Goal: Communication & Community: Answer question/provide support

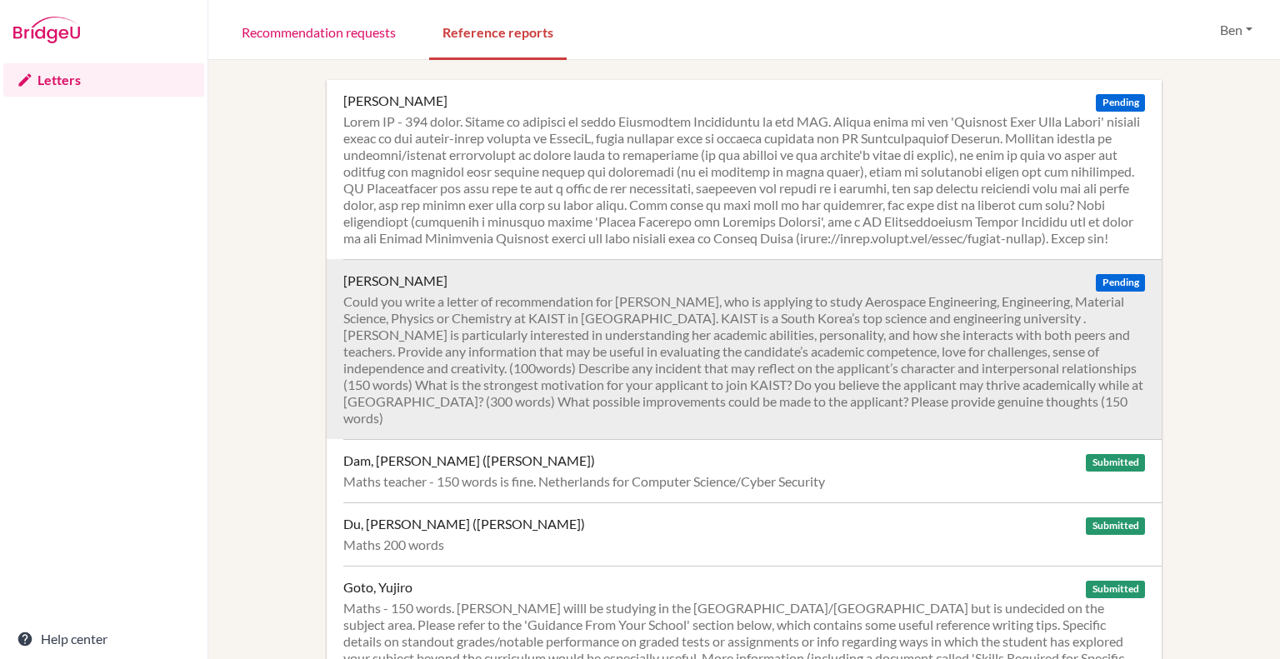
click at [1028, 333] on div "Could you write a letter of recommendation for [PERSON_NAME], who is applying t…" at bounding box center [744, 359] width 802 height 133
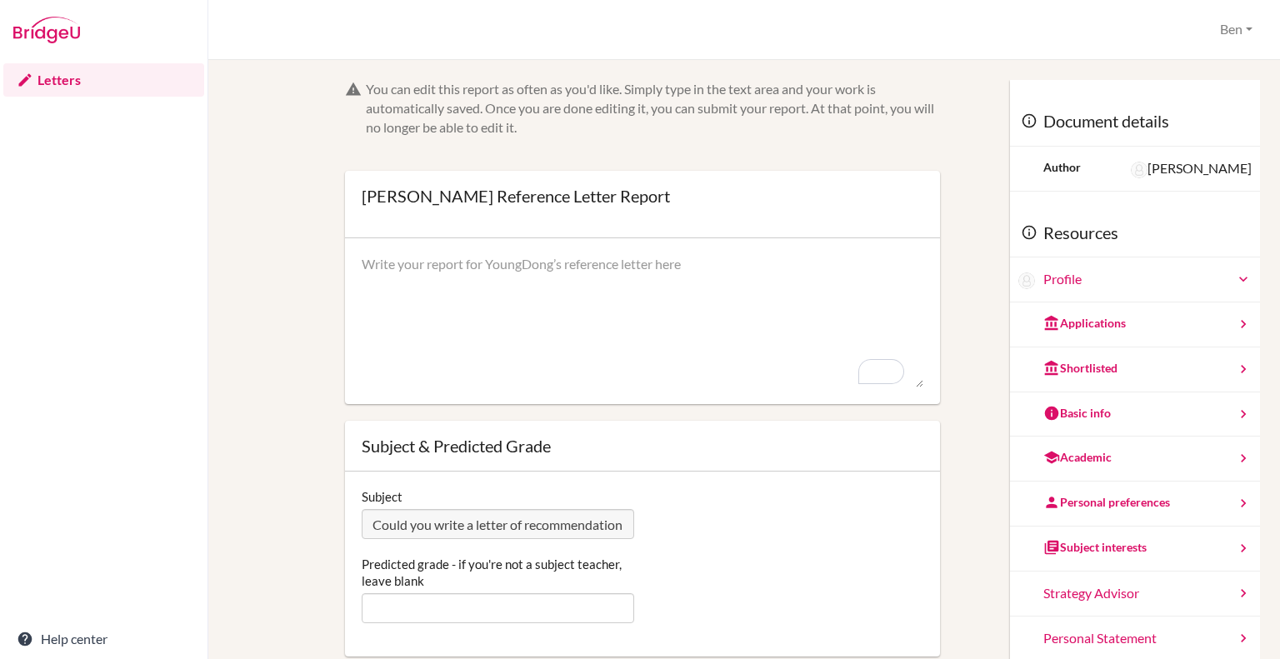
paste textarea "L ip dolorsita co adipiscin ElitsEddo Eiusm tem incididun ut labo etdolorema. A…"
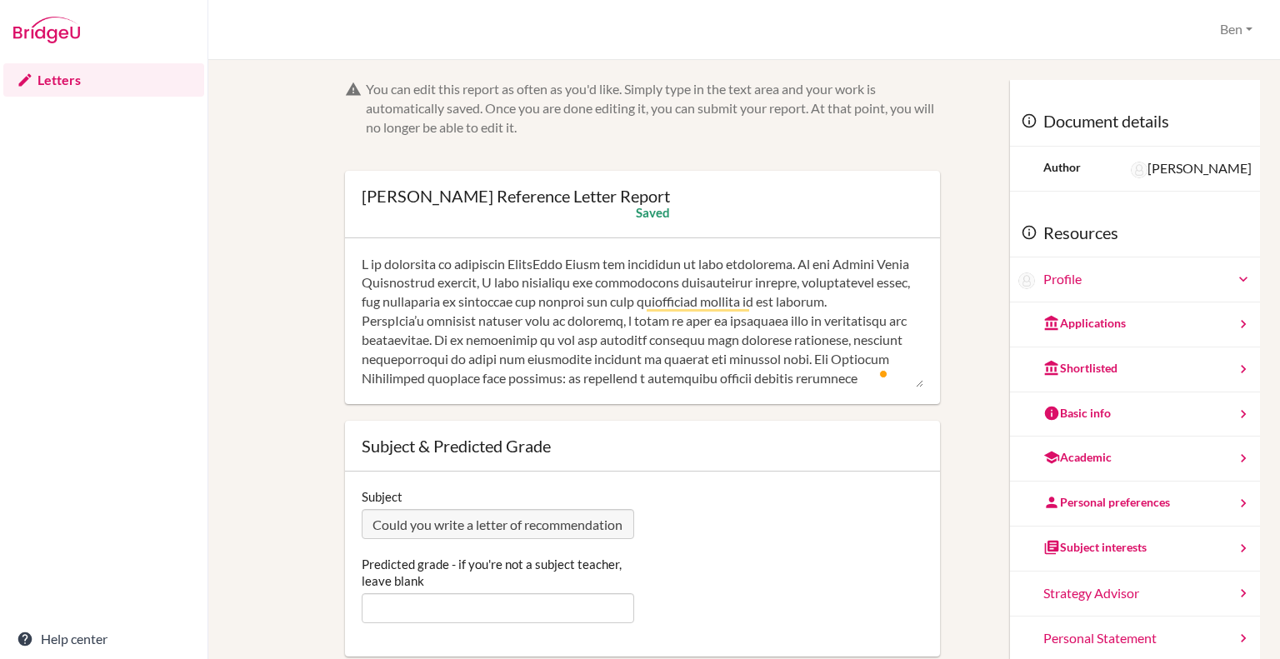
click at [437, 280] on textarea "To enrich screen reader interactions, please activate Accessibility in Grammarl…" at bounding box center [643, 321] width 562 height 133
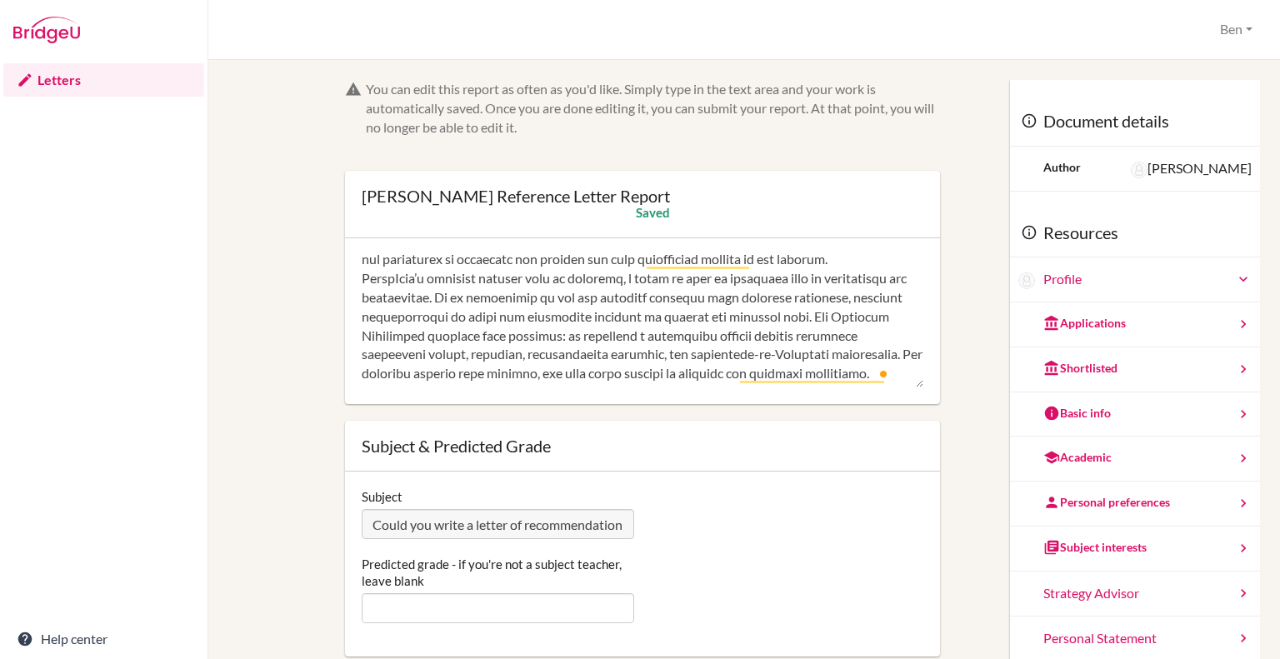
scroll to position [43, 0]
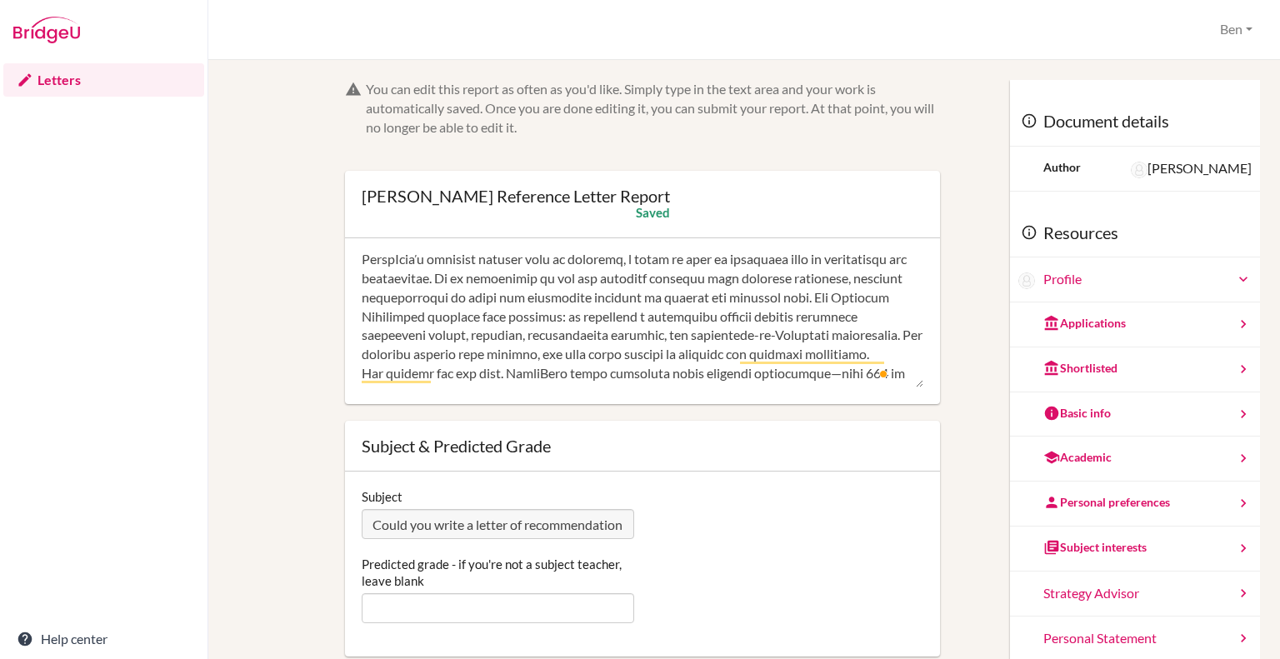
click at [520, 338] on textarea "To enrich screen reader interactions, please activate Accessibility in Grammarl…" at bounding box center [643, 321] width 562 height 133
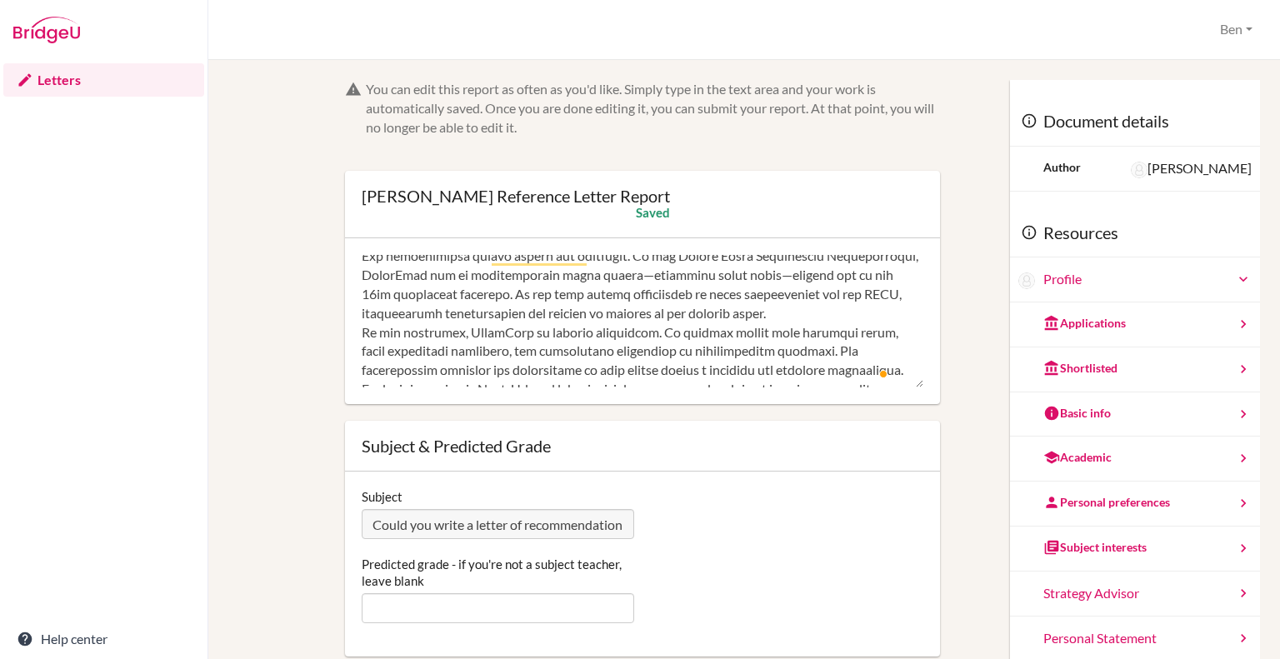
click at [803, 331] on textarea "To enrich screen reader interactions, please activate Accessibility in Grammarl…" at bounding box center [643, 321] width 562 height 133
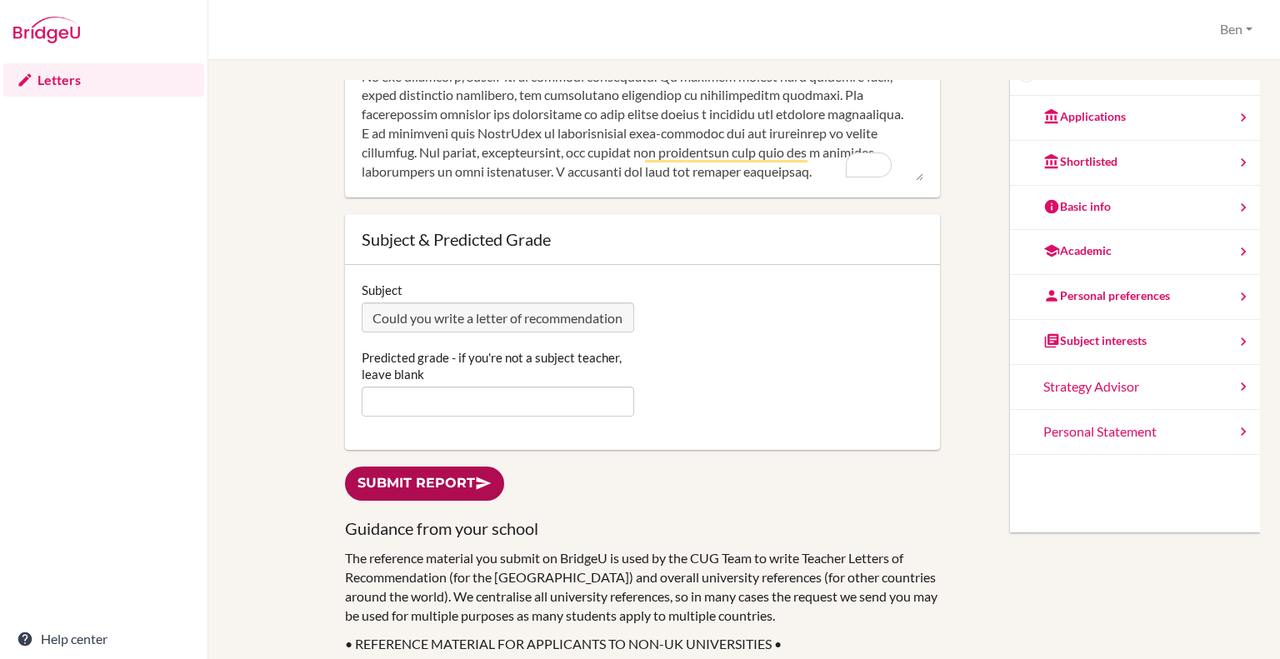
type textarea "I am delighted to recommend YoungDong Chung for admission to your university. A…"
click at [425, 490] on link "Submit report" at bounding box center [424, 484] width 159 height 34
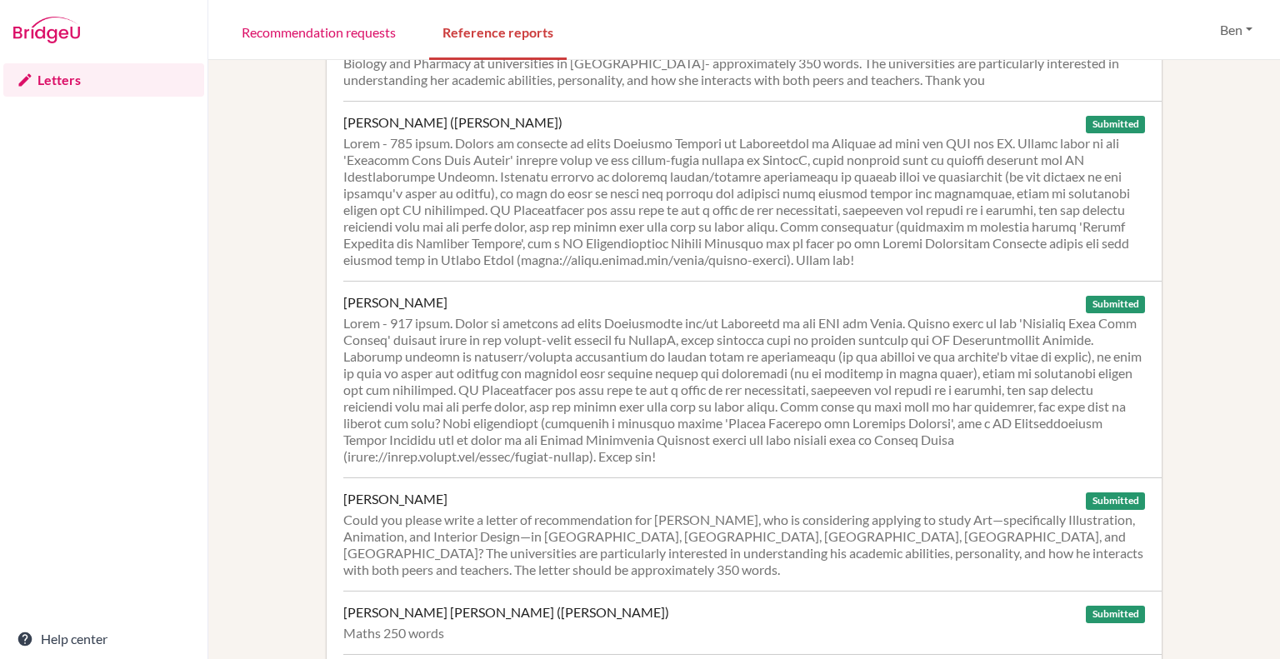
scroll to position [1249, 0]
